Goal: Task Accomplishment & Management: Use online tool/utility

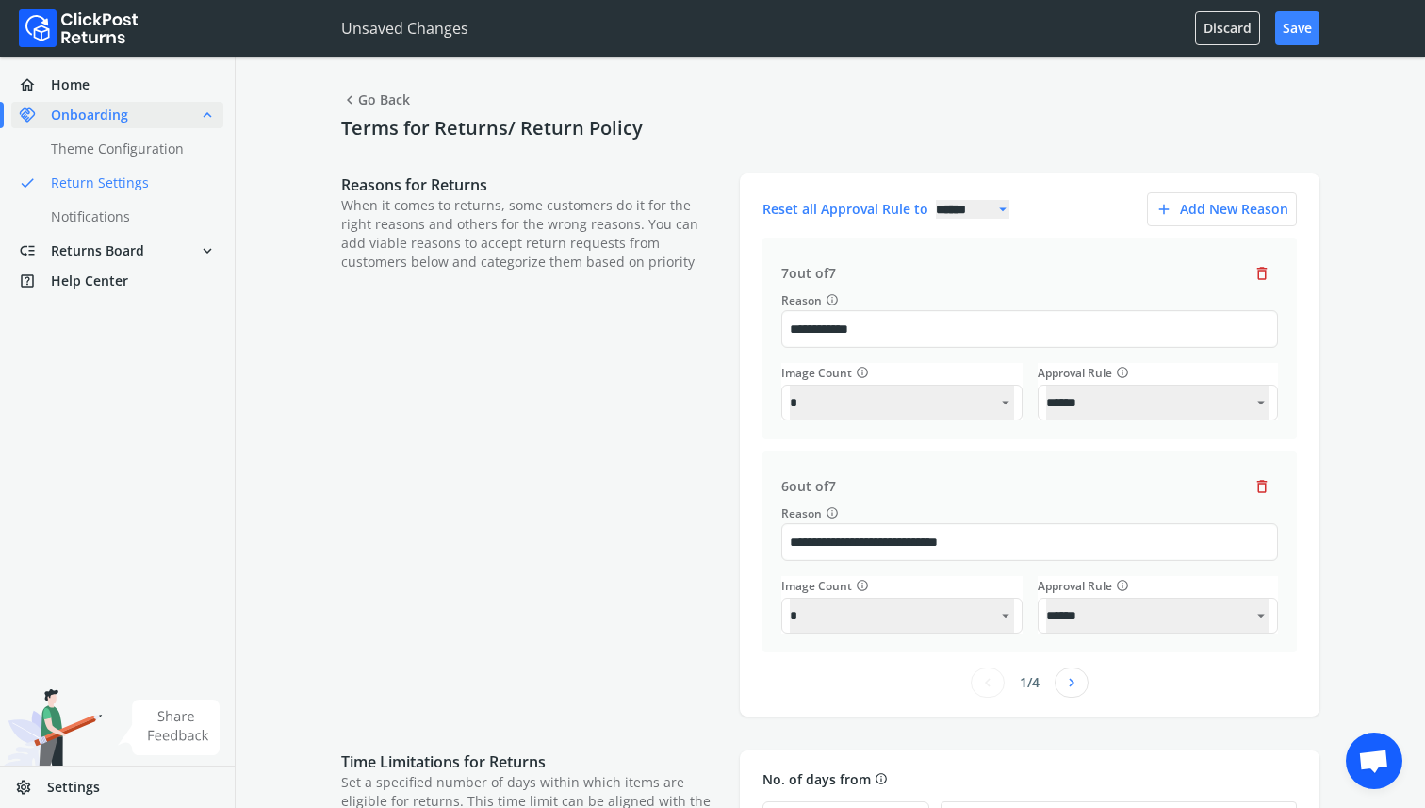
select select "******"
select select "**"
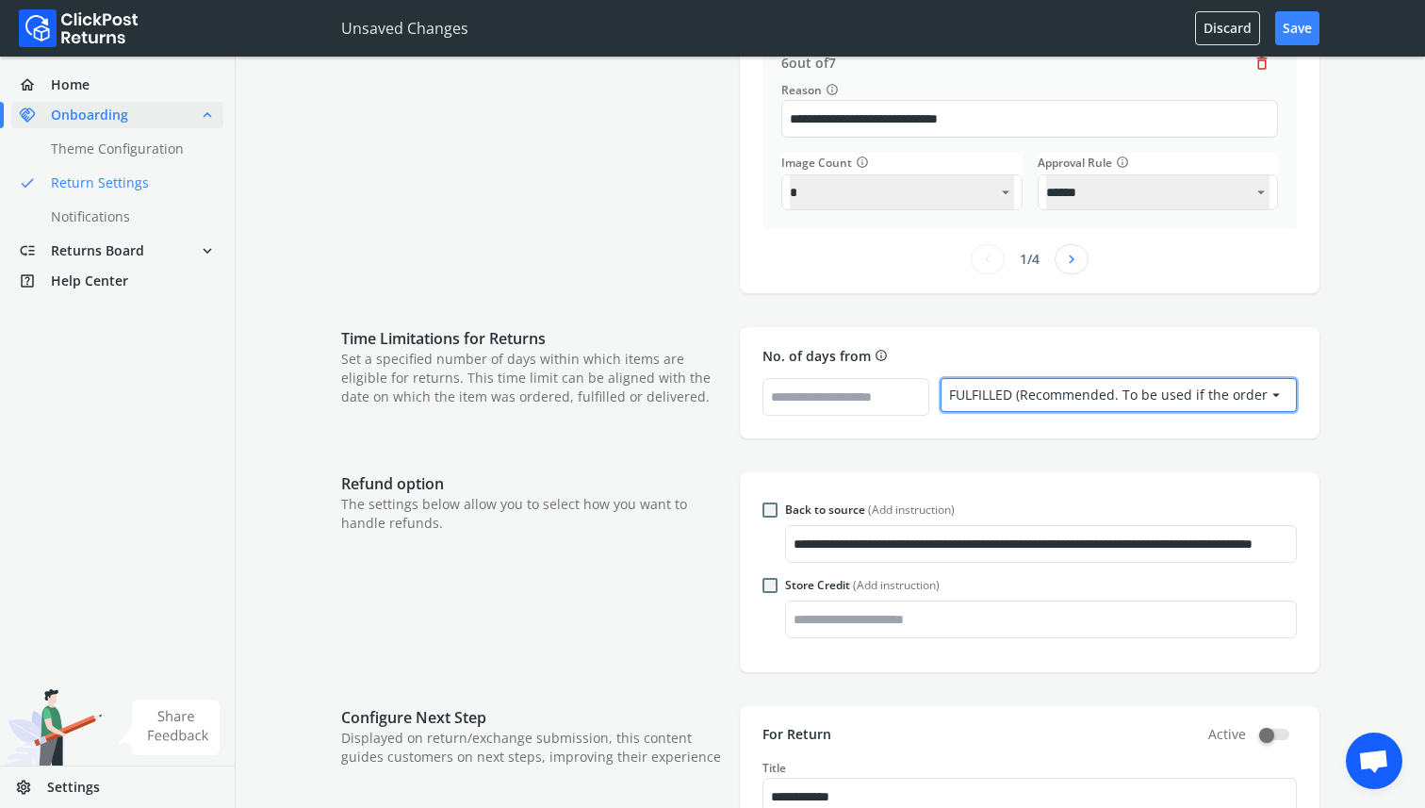
click at [1249, 399] on div "FULFILLED (Recommended. To be used if the orders are marked as “Fulfilled” in S…" at bounding box center [1108, 394] width 319 height 19
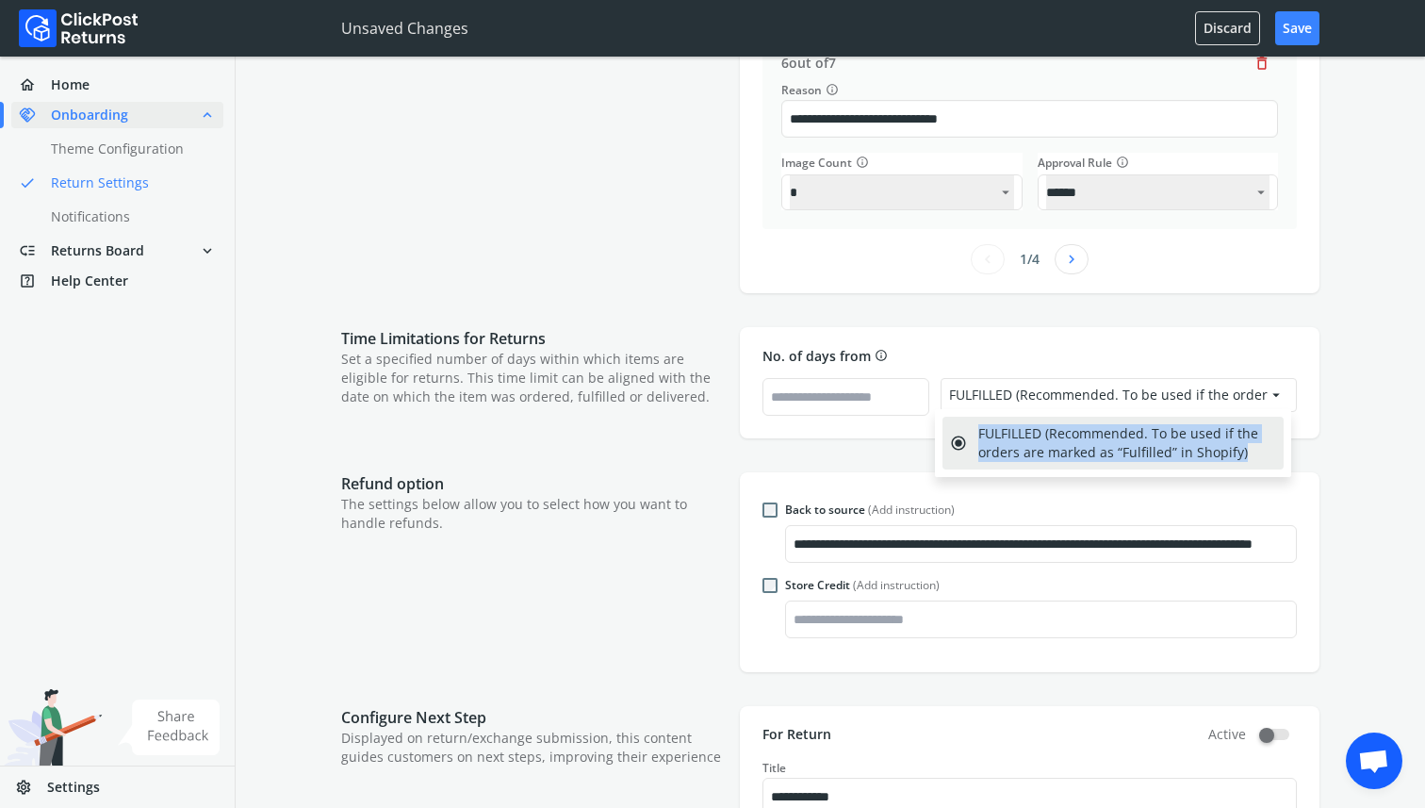
drag, startPoint x: 980, startPoint y: 435, endPoint x: 1257, endPoint y: 451, distance: 277.5
click at [1257, 451] on span "FULFILLED (Recommended. To be used if the orders are marked as “Fulfilled” in S…" at bounding box center [1127, 443] width 298 height 38
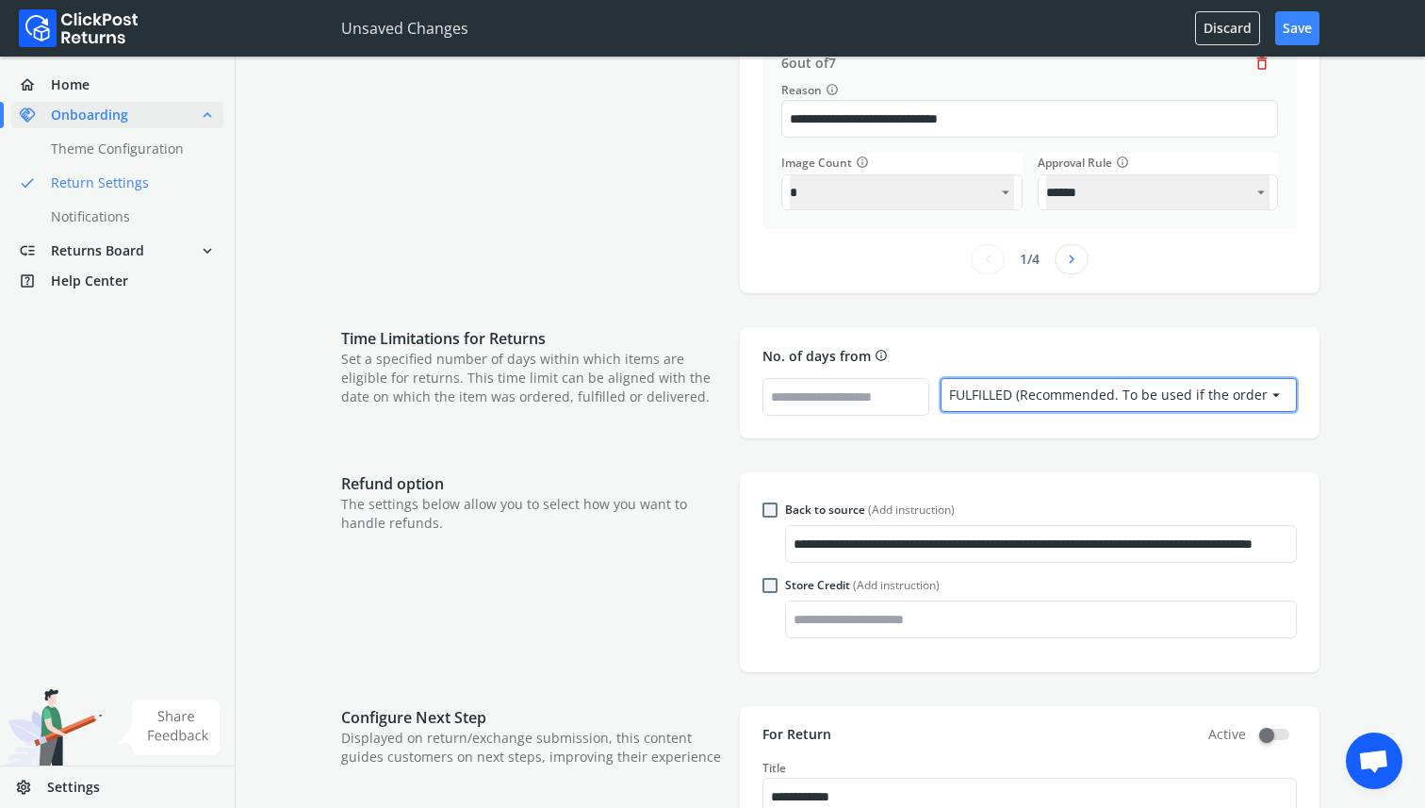
click at [1116, 391] on div "FULFILLED (Recommended. To be used if the orders are marked as “Fulfilled” in S…" at bounding box center [1108, 394] width 319 height 19
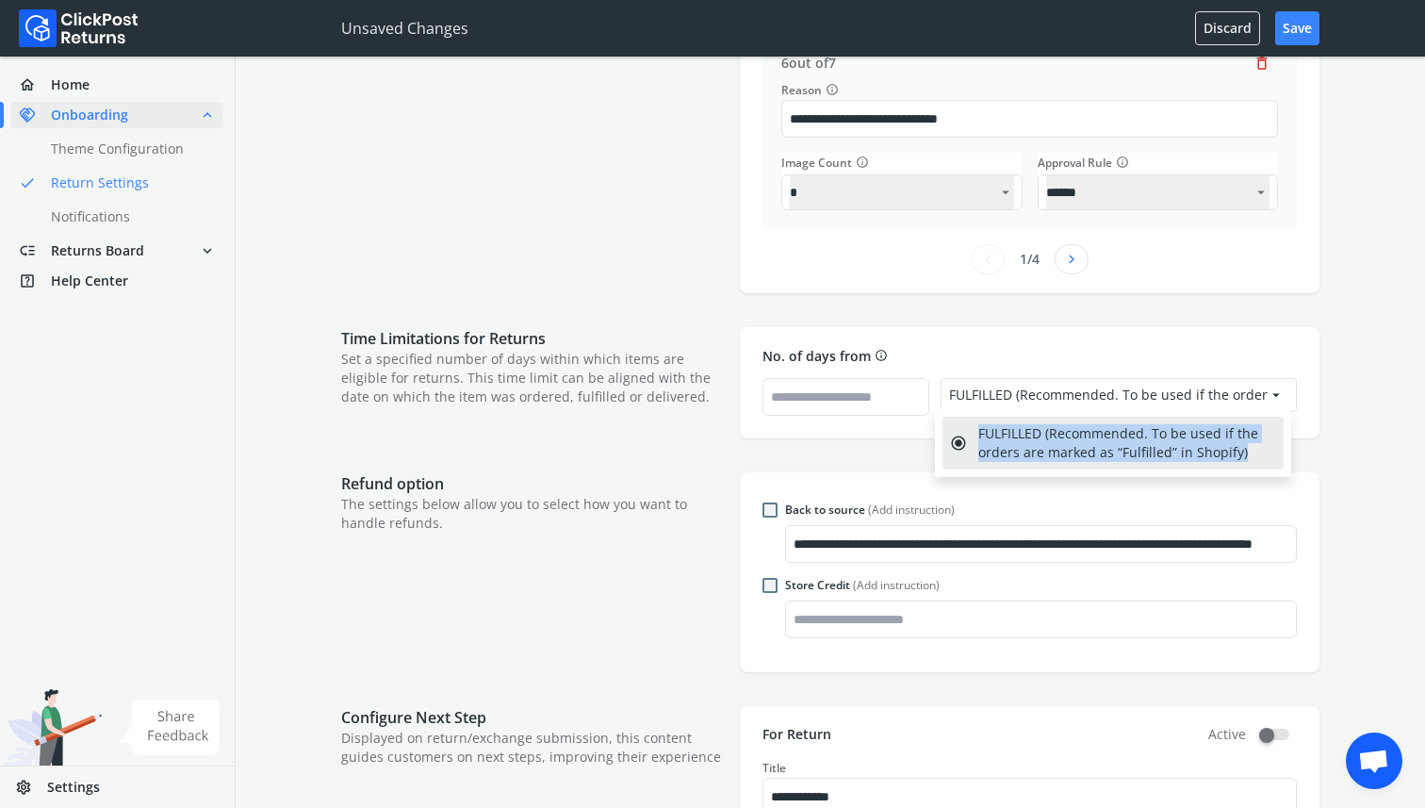
drag, startPoint x: 981, startPoint y: 428, endPoint x: 1247, endPoint y: 449, distance: 266.6
click at [1247, 449] on span "FULFILLED (Recommended. To be used if the orders are marked as “Fulfilled” in S…" at bounding box center [1127, 443] width 298 height 38
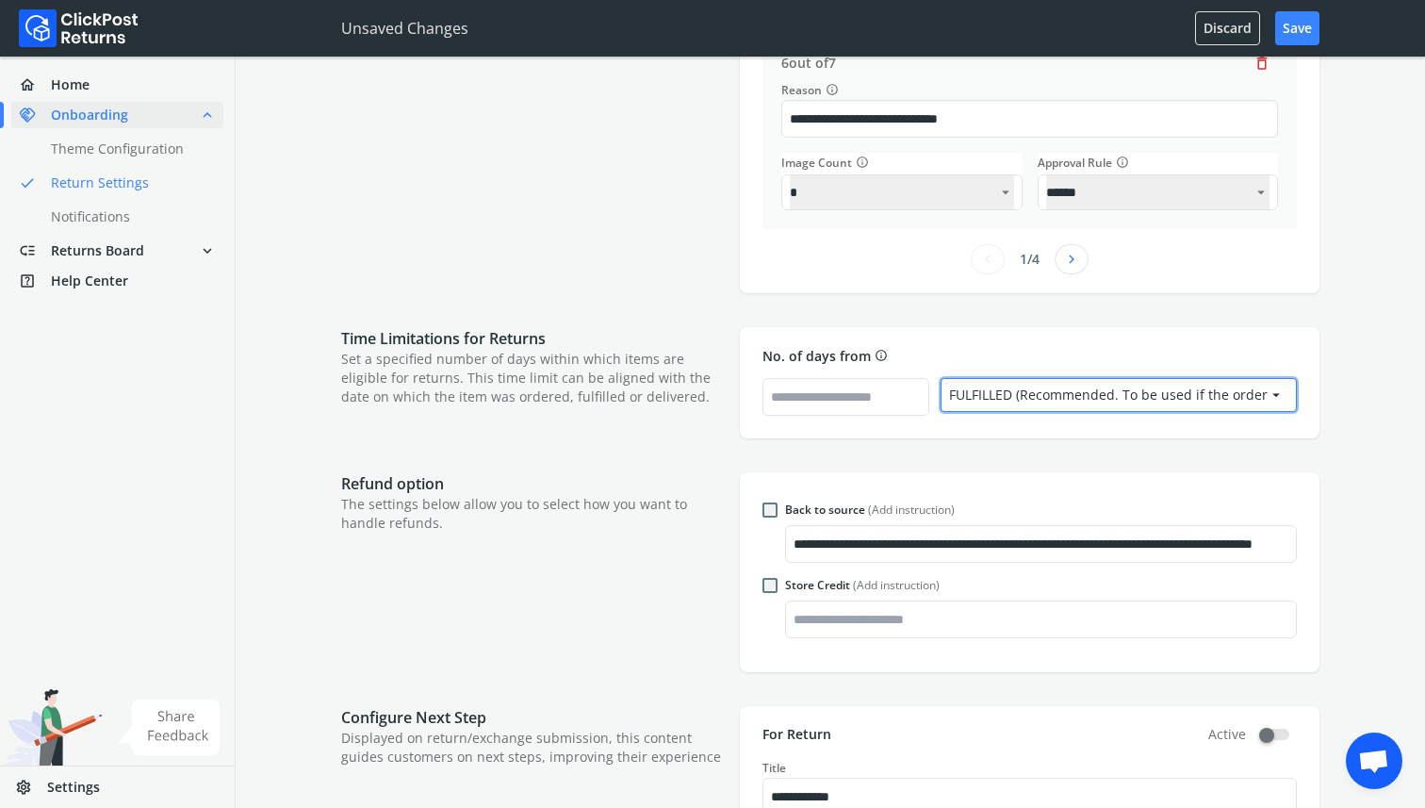
click at [1138, 392] on div "FULFILLED (Recommended. To be used if the orders are marked as “Fulfilled” in S…" at bounding box center [1108, 394] width 319 height 19
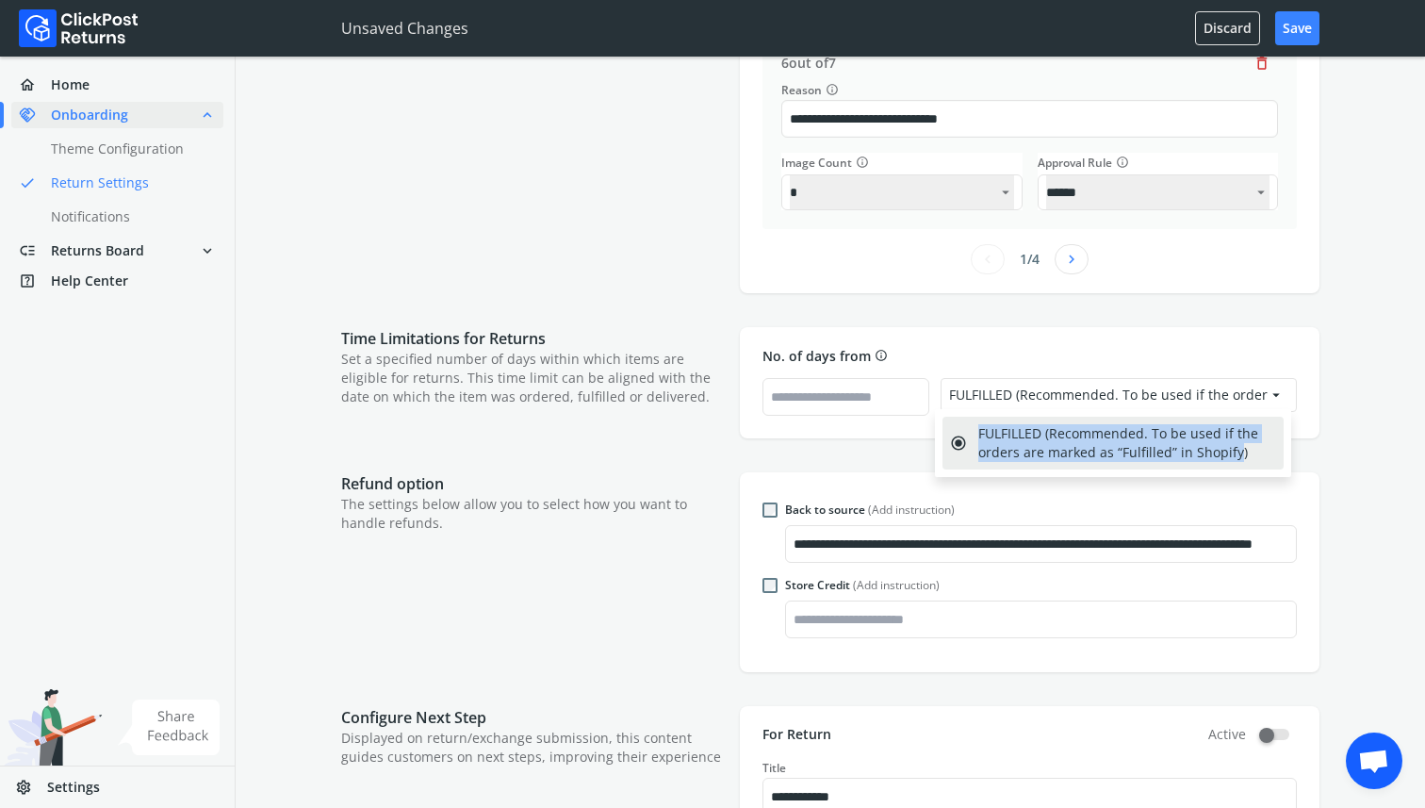
copy span "FULFILLED (Recommended. To be used if the orders are marked as “Fulfilled” in S…"
drag, startPoint x: 1234, startPoint y: 458, endPoint x: 978, endPoint y: 431, distance: 256.8
click at [978, 431] on span "FULFILLED (Recommended. To be used if the orders are marked as “Fulfilled” in S…" at bounding box center [1127, 443] width 298 height 38
